Goal: Task Accomplishment & Management: Manage account settings

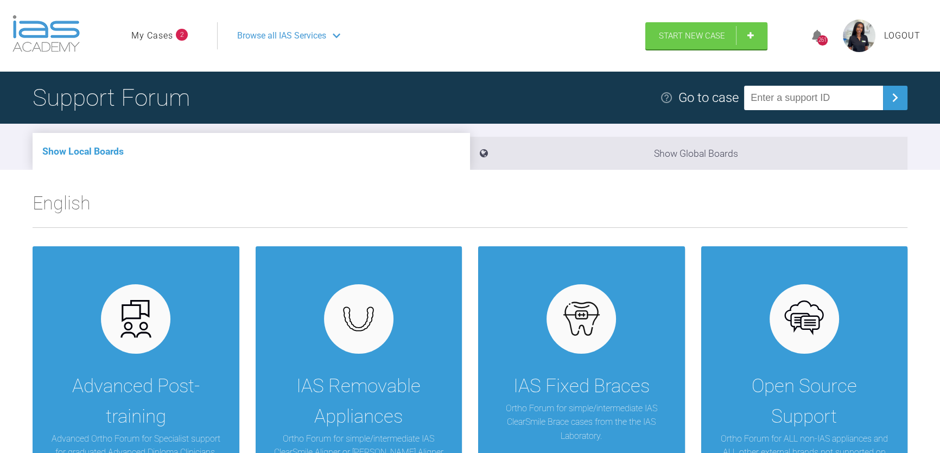
click at [190, 36] on ul "My Cases 2" at bounding box center [174, 35] width 86 height 27
click at [173, 36] on link "My Cases" at bounding box center [152, 36] width 42 height 14
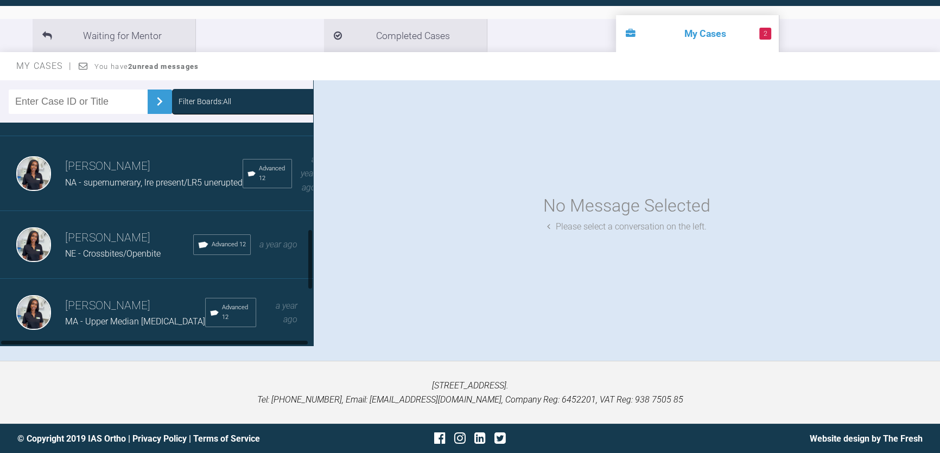
scroll to position [344, 0]
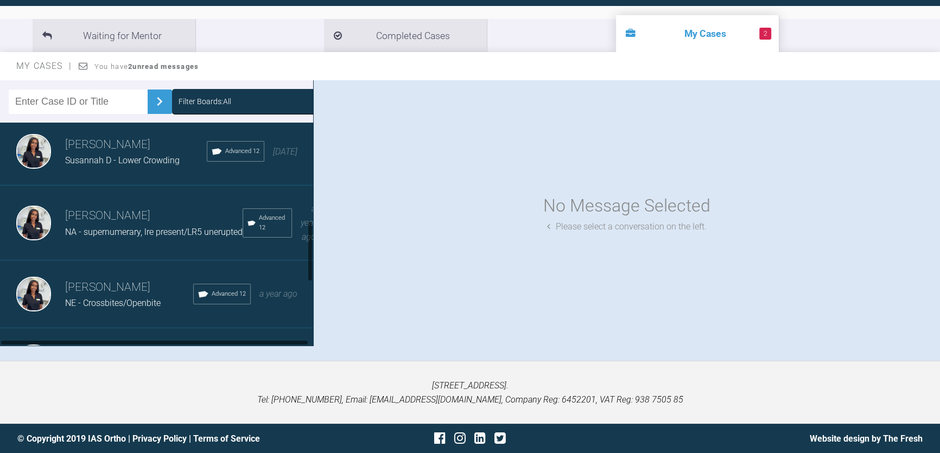
click at [110, 223] on h3 "[PERSON_NAME]" at bounding box center [154, 216] width 178 height 18
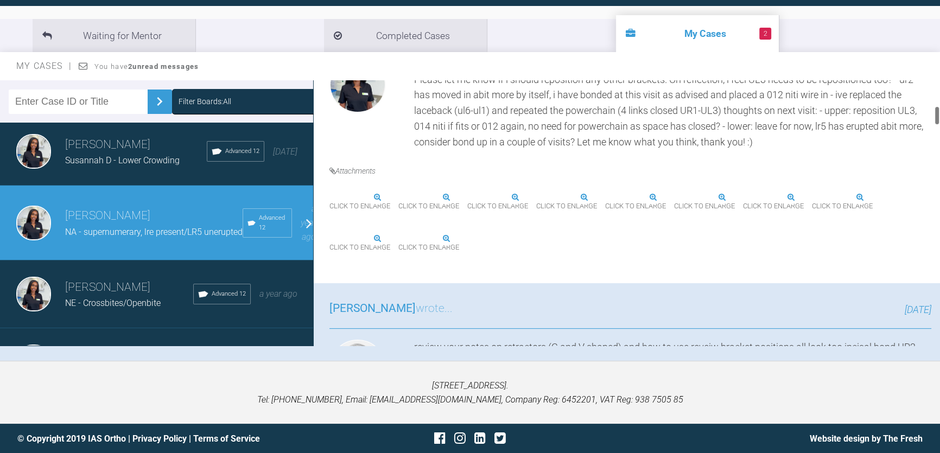
scroll to position [345, 0]
